Goal: Task Accomplishment & Management: Use online tool/utility

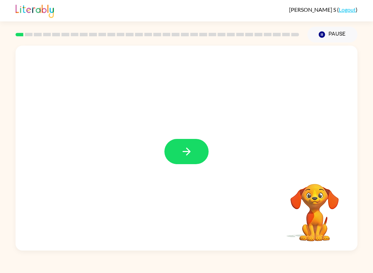
click at [192, 147] on icon "button" at bounding box center [186, 151] width 12 height 12
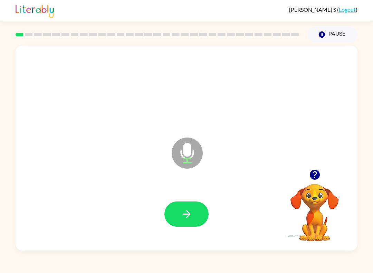
click at [187, 217] on icon "button" at bounding box center [186, 214] width 8 height 8
click at [190, 220] on icon "button" at bounding box center [186, 214] width 12 height 12
click at [193, 210] on button "button" at bounding box center [186, 213] width 44 height 25
click at [182, 208] on button "button" at bounding box center [186, 213] width 44 height 25
click at [181, 214] on icon "button" at bounding box center [186, 214] width 12 height 12
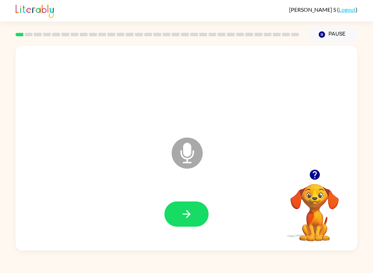
click at [178, 221] on button "button" at bounding box center [186, 213] width 44 height 25
click at [181, 216] on icon "button" at bounding box center [186, 214] width 12 height 12
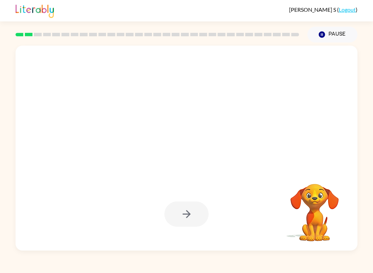
click at [182, 209] on div at bounding box center [186, 213] width 44 height 25
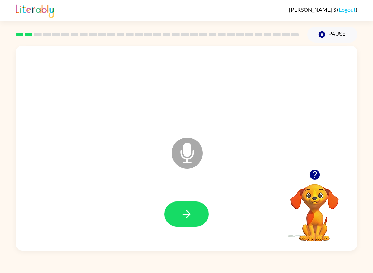
click at [186, 214] on icon "button" at bounding box center [186, 214] width 12 height 12
click at [188, 199] on div at bounding box center [186, 213] width 328 height 59
click at [197, 207] on button "button" at bounding box center [186, 213] width 44 height 25
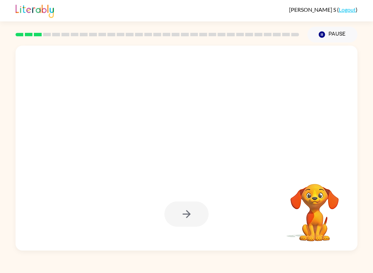
click at [189, 220] on div at bounding box center [186, 213] width 44 height 25
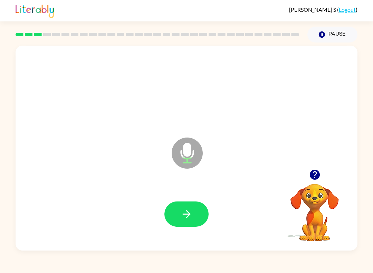
click at [193, 213] on button "button" at bounding box center [186, 213] width 44 height 25
click at [193, 214] on button "button" at bounding box center [186, 213] width 44 height 25
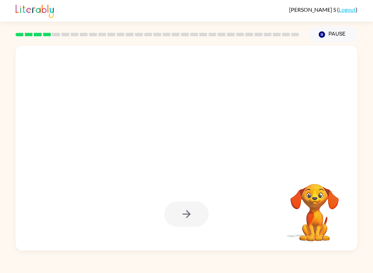
click at [178, 212] on div at bounding box center [186, 213] width 44 height 25
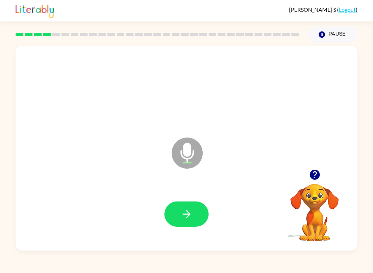
click at [195, 209] on button "button" at bounding box center [186, 213] width 44 height 25
click at [187, 215] on icon "button" at bounding box center [186, 214] width 12 height 12
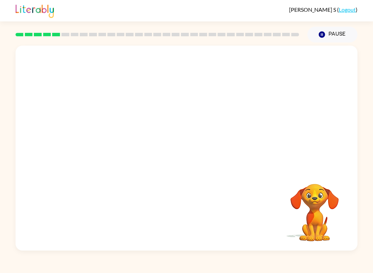
click at [174, 204] on div at bounding box center [186, 213] width 328 height 59
click at [188, 210] on div at bounding box center [186, 213] width 328 height 59
click at [189, 213] on div at bounding box center [186, 213] width 328 height 59
click at [191, 210] on div at bounding box center [186, 213] width 44 height 25
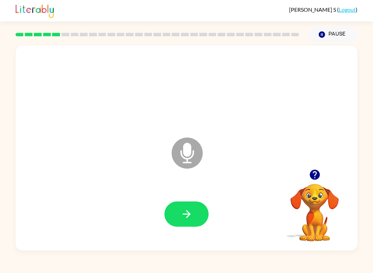
click at [187, 203] on button "button" at bounding box center [186, 213] width 44 height 25
click at [181, 206] on button "button" at bounding box center [186, 213] width 44 height 25
click at [178, 218] on button "button" at bounding box center [186, 213] width 44 height 25
click at [176, 204] on button "button" at bounding box center [186, 213] width 44 height 25
click at [191, 216] on icon "button" at bounding box center [186, 214] width 12 height 12
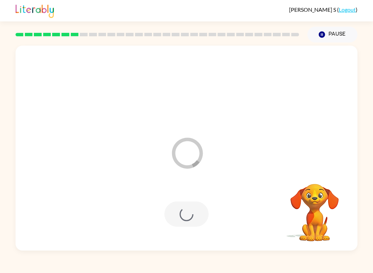
click at [186, 220] on div at bounding box center [186, 213] width 44 height 25
click at [188, 203] on div at bounding box center [186, 213] width 44 height 25
click at [174, 200] on div at bounding box center [186, 213] width 328 height 59
click at [189, 219] on div at bounding box center [186, 213] width 44 height 25
click at [186, 223] on div at bounding box center [186, 213] width 44 height 25
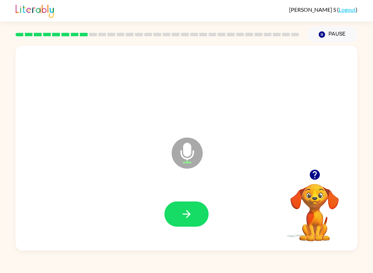
click at [193, 211] on button "button" at bounding box center [186, 213] width 44 height 25
click at [193, 206] on button "button" at bounding box center [186, 213] width 44 height 25
click at [198, 209] on button "button" at bounding box center [186, 213] width 44 height 25
click at [203, 221] on button "button" at bounding box center [186, 213] width 44 height 25
click at [182, 221] on button "button" at bounding box center [186, 213] width 44 height 25
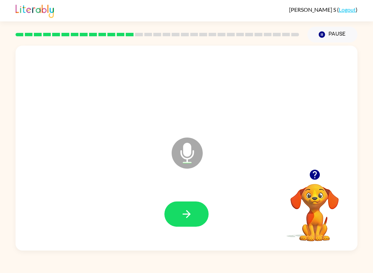
click at [186, 214] on icon "button" at bounding box center [186, 214] width 8 height 8
click at [170, 222] on button "button" at bounding box center [186, 213] width 44 height 25
click at [187, 214] on icon "button" at bounding box center [186, 214] width 12 height 12
click at [179, 217] on button "button" at bounding box center [186, 213] width 44 height 25
click at [186, 208] on icon "button" at bounding box center [186, 214] width 12 height 12
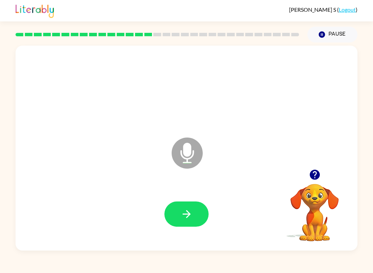
click at [179, 213] on button "button" at bounding box center [186, 213] width 44 height 25
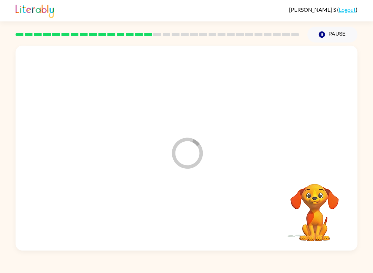
click at [152, 99] on div at bounding box center [186, 88] width 328 height 59
click at [189, 203] on div at bounding box center [186, 213] width 44 height 25
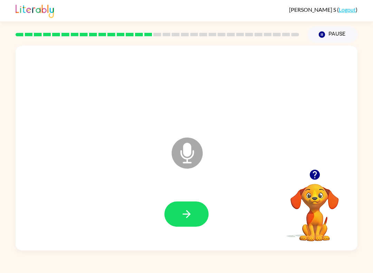
click at [191, 213] on icon "button" at bounding box center [186, 214] width 12 height 12
click at [192, 221] on button "button" at bounding box center [186, 213] width 44 height 25
click at [181, 216] on icon "button" at bounding box center [186, 214] width 12 height 12
click at [184, 210] on icon "button" at bounding box center [186, 214] width 12 height 12
click at [186, 216] on icon "button" at bounding box center [186, 214] width 12 height 12
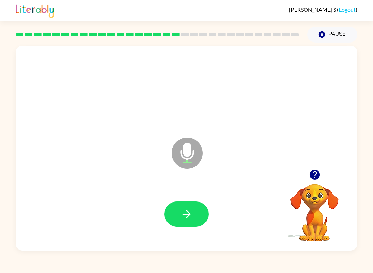
click at [187, 210] on icon "button" at bounding box center [186, 214] width 12 height 12
click at [200, 212] on button "button" at bounding box center [186, 213] width 44 height 25
click at [185, 211] on icon "button" at bounding box center [186, 214] width 12 height 12
click at [182, 207] on button "button" at bounding box center [186, 213] width 44 height 25
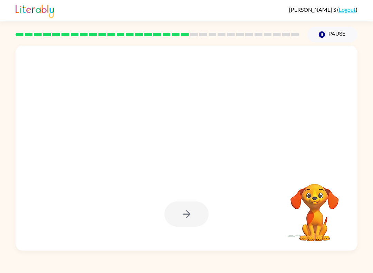
click at [175, 208] on div at bounding box center [186, 213] width 44 height 25
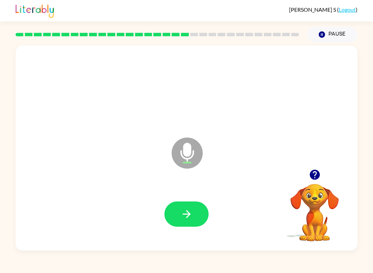
click at [183, 212] on icon "button" at bounding box center [186, 214] width 12 height 12
click at [191, 211] on icon "button" at bounding box center [186, 214] width 12 height 12
click at [191, 213] on icon "button" at bounding box center [186, 214] width 12 height 12
click at [188, 209] on icon "button" at bounding box center [186, 214] width 12 height 12
click at [187, 216] on icon "button" at bounding box center [186, 214] width 12 height 12
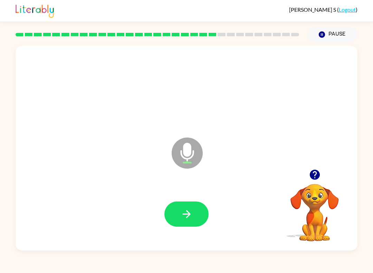
click at [187, 210] on icon "button" at bounding box center [186, 214] width 12 height 12
click at [192, 224] on button "button" at bounding box center [186, 213] width 44 height 25
click at [202, 203] on button "button" at bounding box center [186, 213] width 44 height 25
click at [186, 210] on icon "button" at bounding box center [186, 214] width 12 height 12
click at [181, 213] on icon "button" at bounding box center [186, 214] width 12 height 12
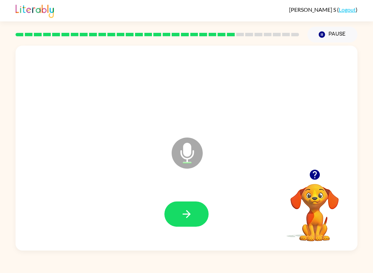
click at [196, 193] on div at bounding box center [186, 213] width 328 height 59
click at [184, 208] on icon "button" at bounding box center [186, 214] width 12 height 12
click at [197, 206] on button "button" at bounding box center [186, 213] width 44 height 25
click at [192, 211] on icon "button" at bounding box center [186, 214] width 12 height 12
click at [188, 210] on icon "button" at bounding box center [186, 214] width 12 height 12
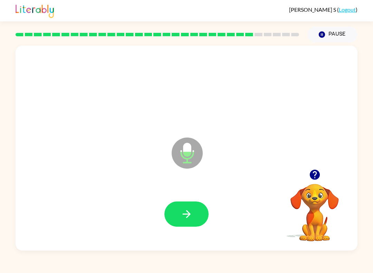
click at [183, 200] on div at bounding box center [186, 213] width 328 height 59
click at [176, 204] on button "button" at bounding box center [186, 213] width 44 height 25
click at [190, 206] on button "button" at bounding box center [186, 213] width 44 height 25
click at [183, 222] on button "button" at bounding box center [186, 213] width 44 height 25
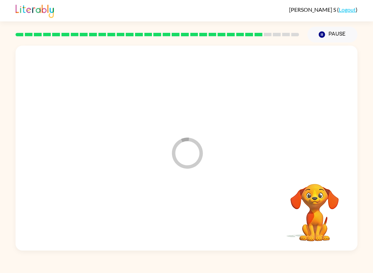
click at [183, 222] on div at bounding box center [186, 213] width 328 height 59
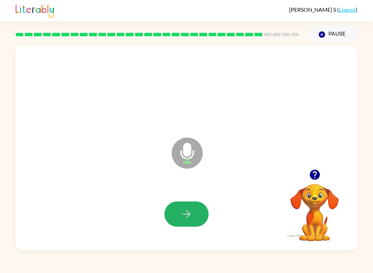
click at [181, 211] on icon "button" at bounding box center [186, 214] width 12 height 12
click at [201, 223] on button "button" at bounding box center [186, 213] width 44 height 25
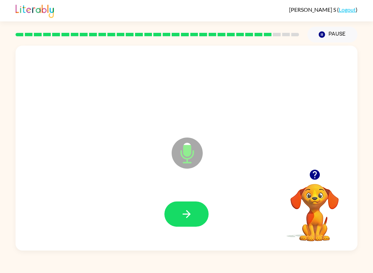
click at [180, 213] on icon "button" at bounding box center [186, 214] width 12 height 12
click at [183, 210] on icon "button" at bounding box center [186, 214] width 12 height 12
click at [183, 219] on icon "button" at bounding box center [186, 214] width 12 height 12
click at [188, 215] on icon "button" at bounding box center [186, 214] width 8 height 8
click at [193, 219] on button "button" at bounding box center [186, 213] width 44 height 25
